Goal: Task Accomplishment & Management: Use online tool/utility

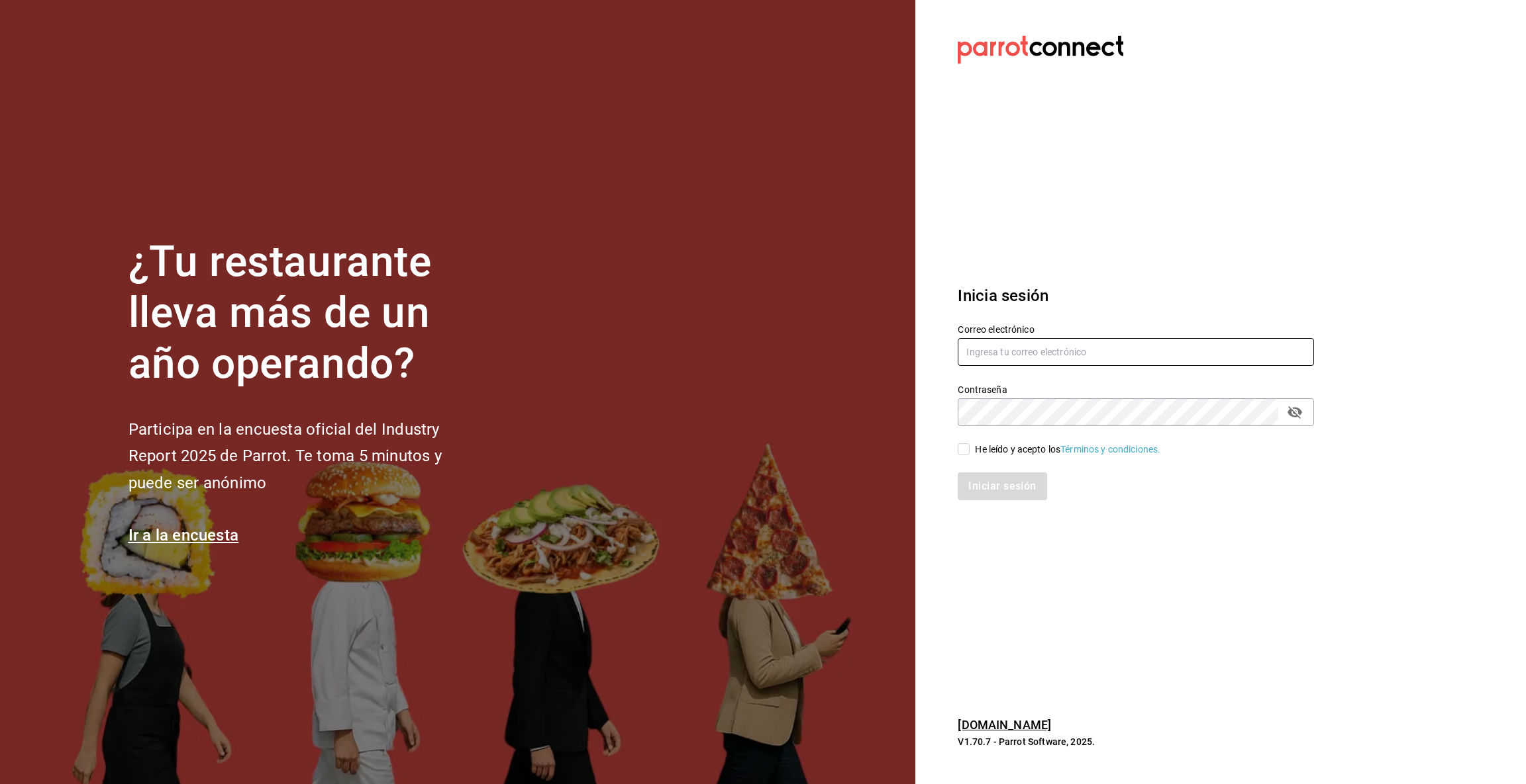
click at [998, 345] on input "text" at bounding box center [1135, 352] width 356 height 28
type input "[EMAIL_ADDRESS][DOMAIN_NAME]"
click at [963, 451] on input "He leído y acepto los Términos y condiciones." at bounding box center [963, 449] width 12 height 12
checkbox input "true"
click at [999, 484] on button "Iniciar sesión" at bounding box center [1003, 486] width 90 height 28
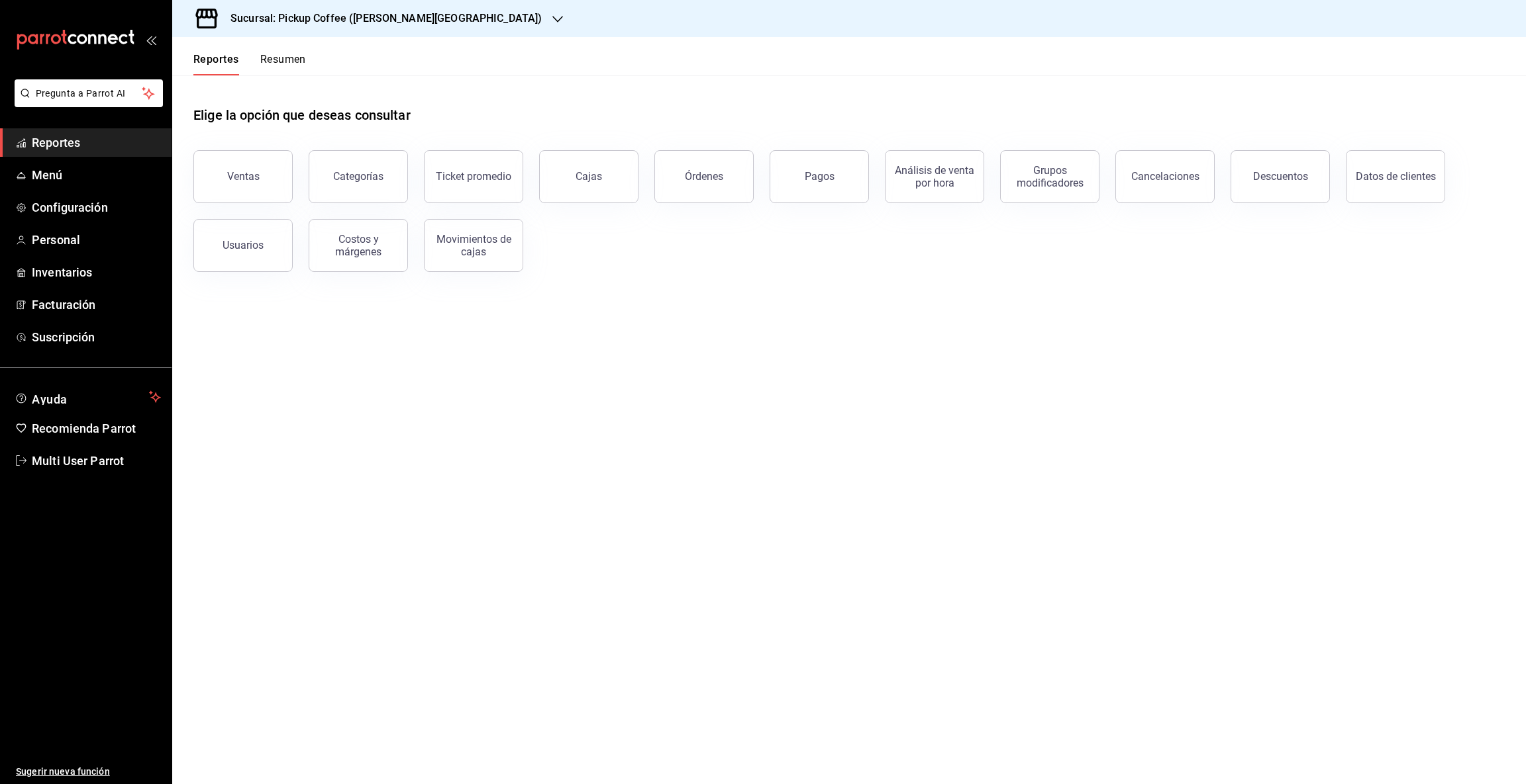
click at [552, 14] on icon "button" at bounding box center [557, 19] width 11 height 11
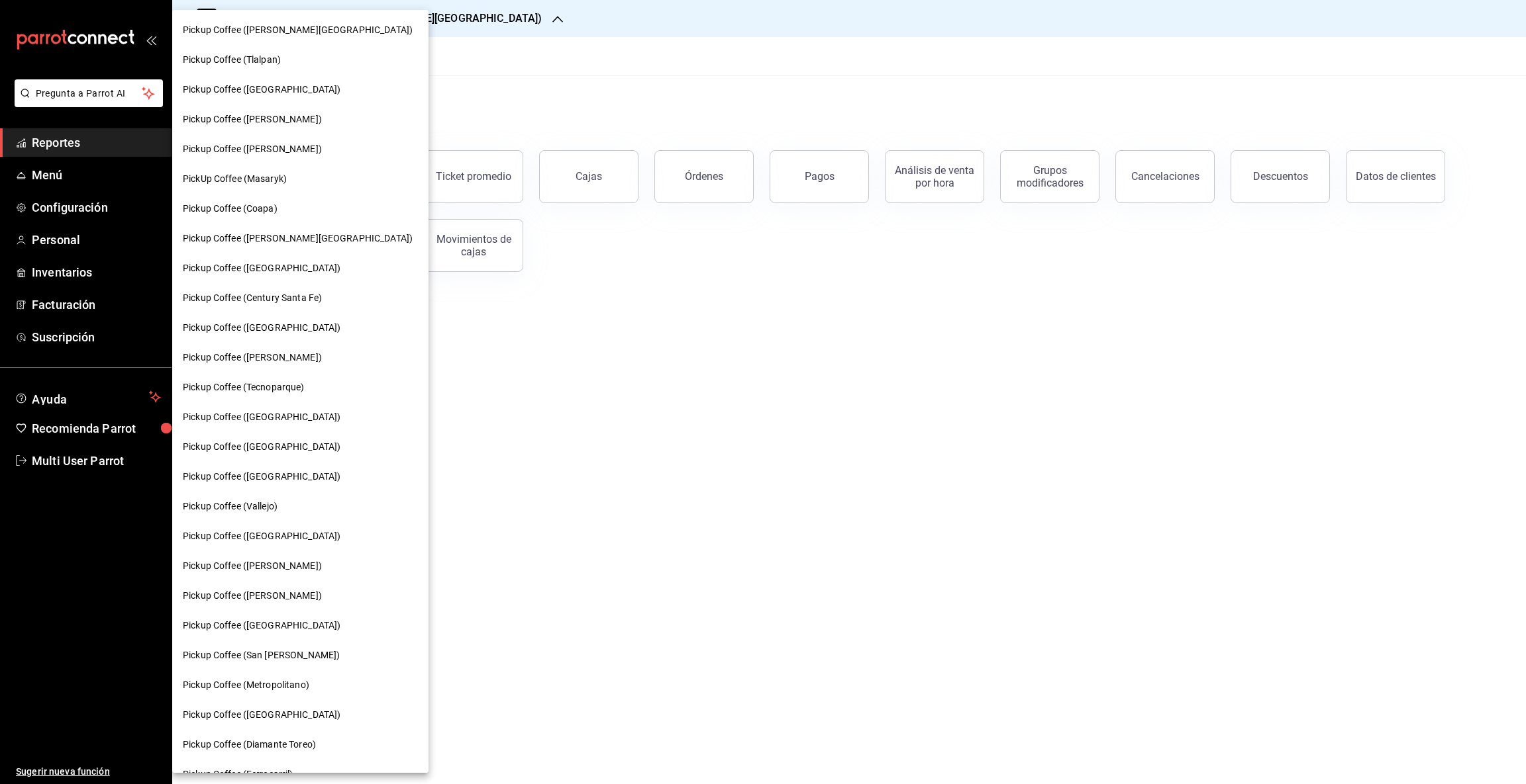
click at [297, 238] on span "Pickup Coffee (Guadalupe Inn)" at bounding box center [297, 238] width 230 height 14
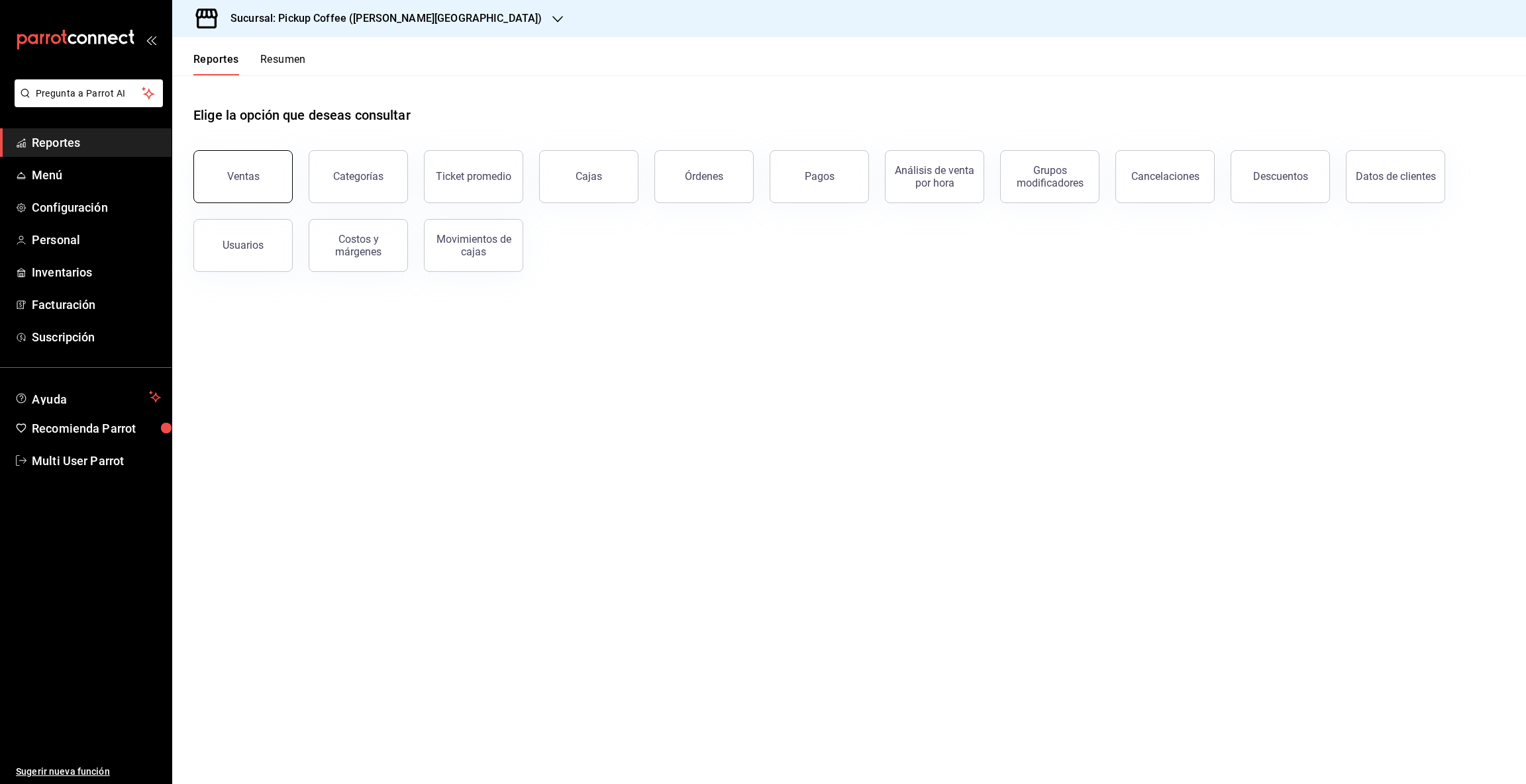
click at [238, 165] on button "Ventas" at bounding box center [243, 176] width 99 height 53
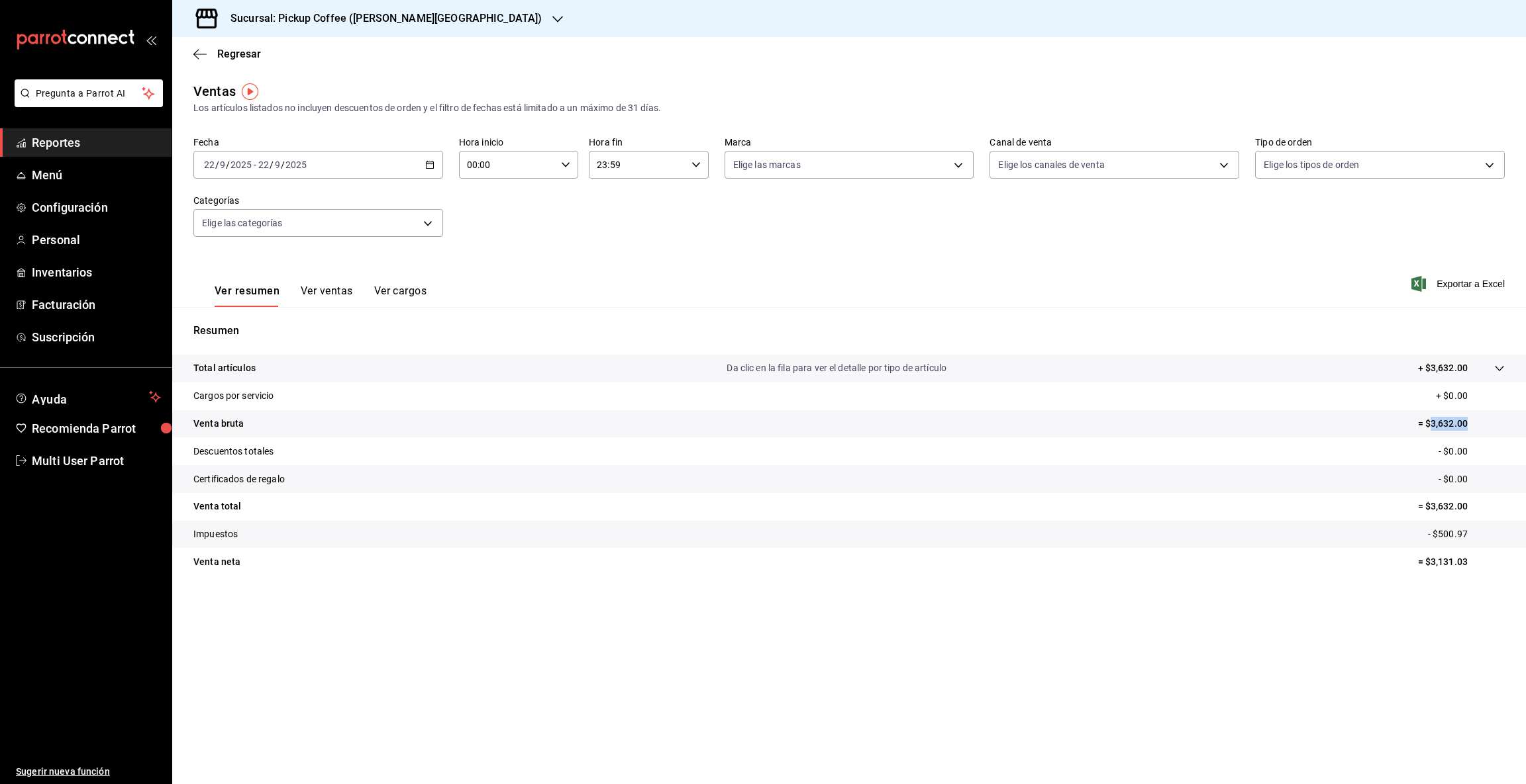
drag, startPoint x: 1429, startPoint y: 424, endPoint x: 1512, endPoint y: 421, distance: 83.1
click at [1512, 421] on tr "Venta bruta = $3,632.00" at bounding box center [849, 424] width 1353 height 28
copy p "3,632.00"
